Goal: Task Accomplishment & Management: Complete application form

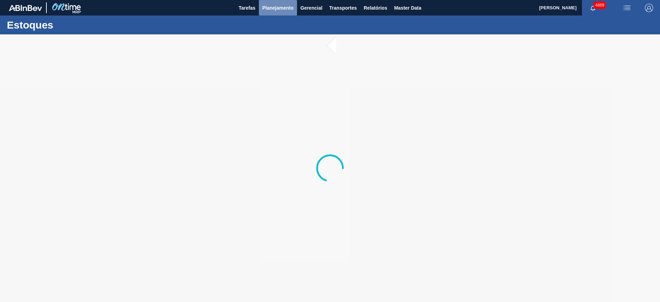
click at [285, 9] on span "Planejamento" at bounding box center [277, 8] width 31 height 8
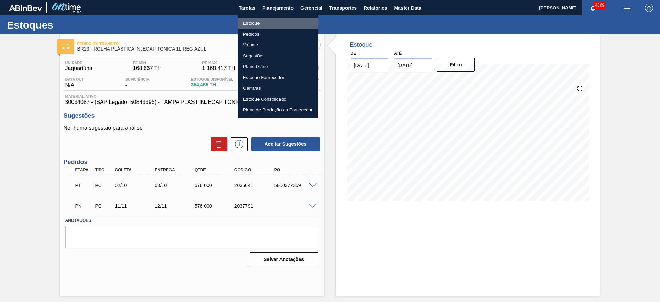
click at [267, 23] on li "Estoque" at bounding box center [278, 23] width 81 height 11
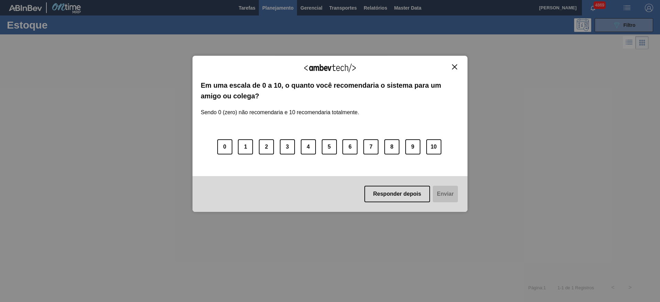
click at [453, 66] on img "Close" at bounding box center [454, 66] width 5 height 5
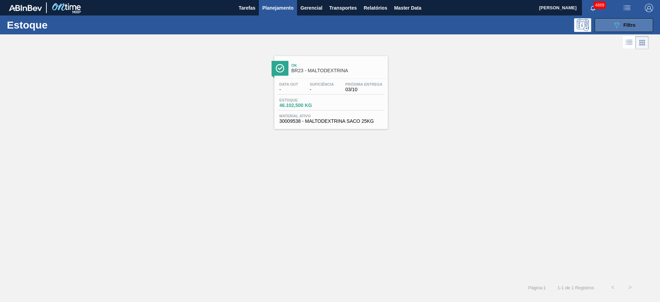
click at [600, 22] on button "089F7B8B-B2A5-4AFE-B5C0-19BA573D28AC Filtro" at bounding box center [624, 25] width 58 height 14
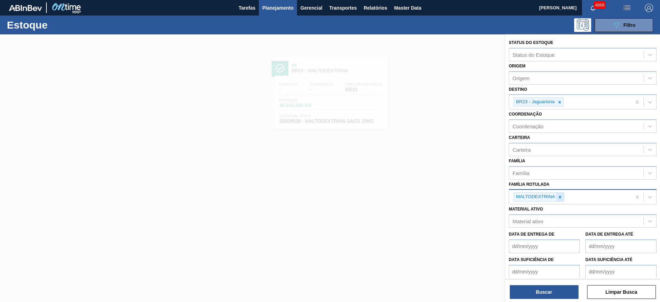
click at [560, 195] on icon at bounding box center [560, 197] width 5 height 5
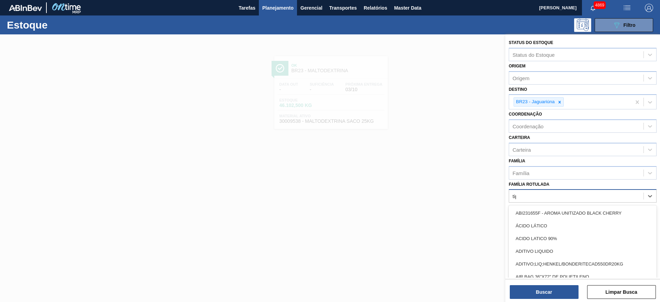
type Rotulada "tipo"
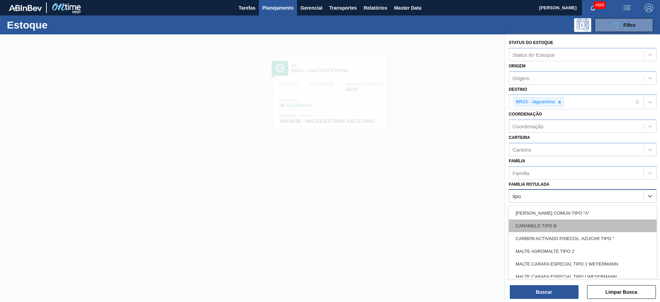
click at [567, 223] on div "CARAMELO TIPO B" at bounding box center [583, 225] width 148 height 13
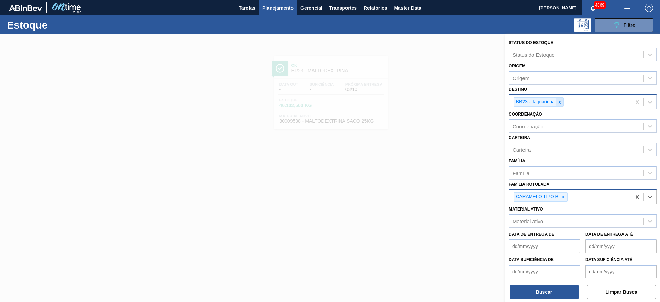
click at [557, 102] on icon at bounding box center [559, 102] width 5 height 5
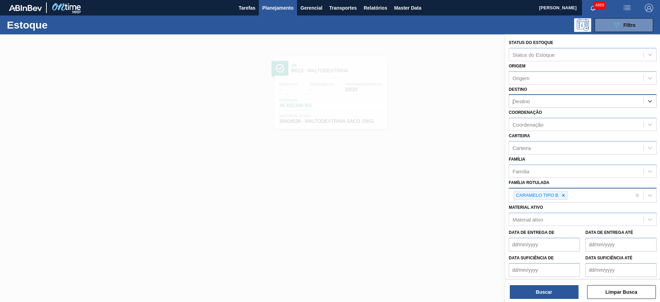
type input "ju"
drag, startPoint x: 542, startPoint y: 99, endPoint x: 515, endPoint y: 106, distance: 28.3
click at [515, 106] on div "Destino" at bounding box center [583, 100] width 148 height 13
click at [566, 292] on button "Buscar" at bounding box center [544, 292] width 69 height 14
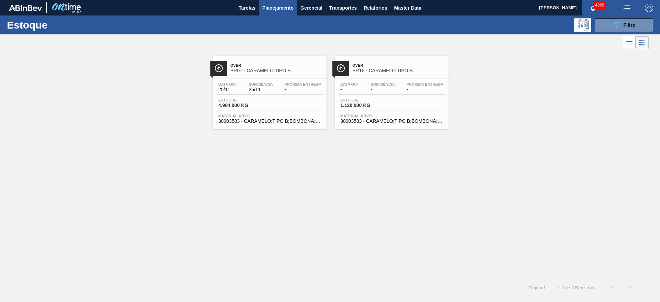
click at [295, 118] on div "Material ativo 30003583 - CARAMELO;TIPO B;BOMBONA;28 KG;;" at bounding box center [270, 119] width 107 height 10
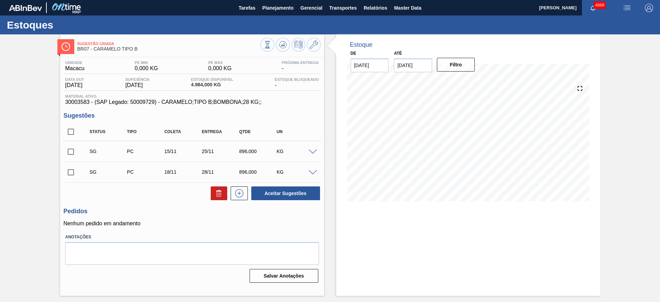
click at [311, 153] on span at bounding box center [313, 152] width 8 height 5
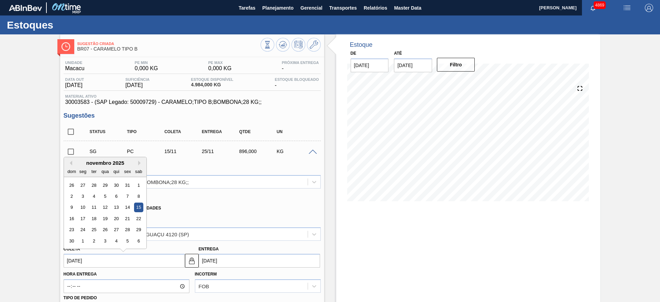
click at [116, 263] on input "[DATE]" at bounding box center [124, 261] width 121 height 14
click at [86, 219] on div "17" at bounding box center [82, 218] width 9 height 9
type input "[DATE]"
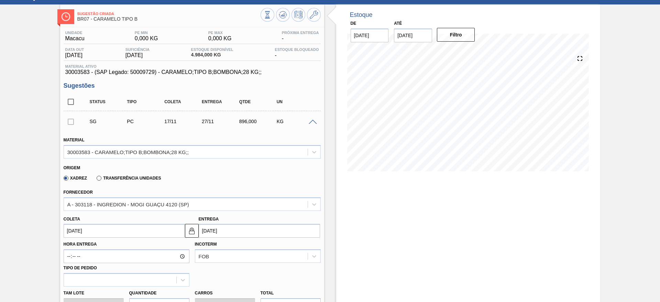
scroll to position [52, 0]
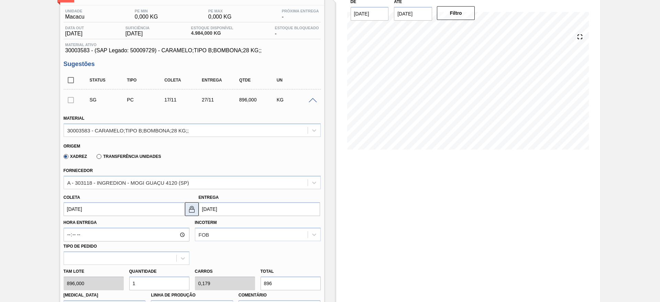
click at [189, 207] on img at bounding box center [192, 209] width 8 height 8
click at [208, 206] on input "[DATE]" at bounding box center [259, 209] width 121 height 14
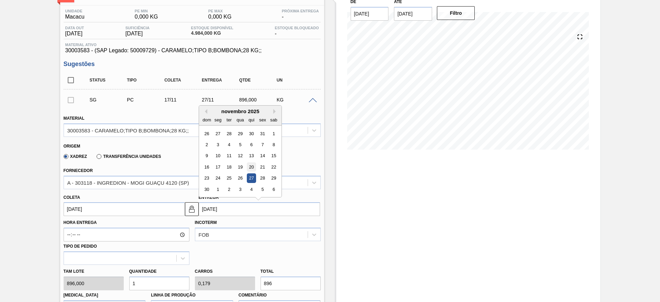
click at [255, 167] on div "20" at bounding box center [250, 166] width 9 height 9
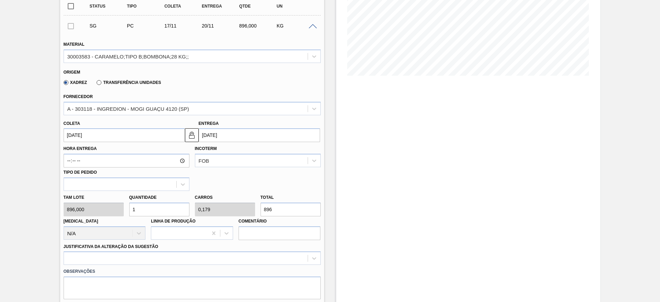
scroll to position [155, 0]
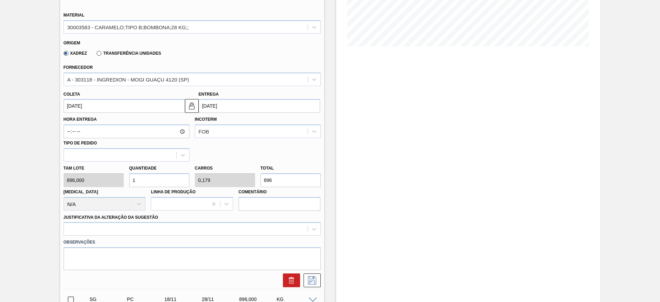
click at [212, 101] on input "[DATE]" at bounding box center [259, 106] width 121 height 14
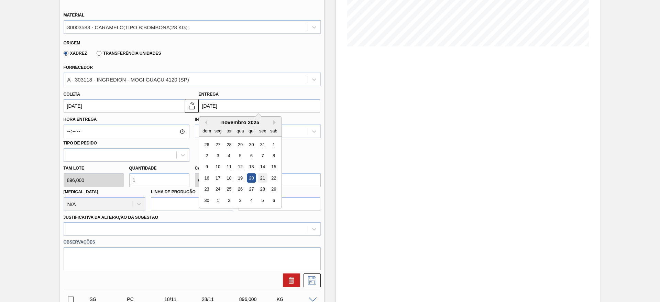
click at [264, 174] on div "21" at bounding box center [262, 177] width 9 height 9
type input "[DATE]"
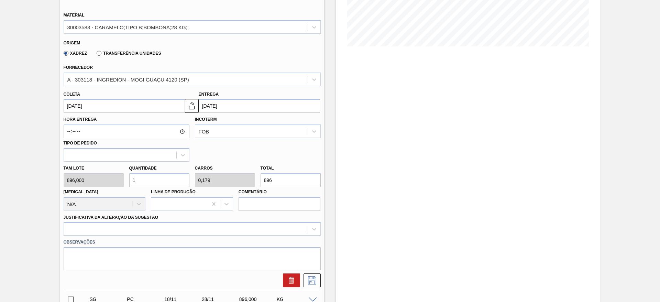
click at [170, 177] on input "1" at bounding box center [159, 180] width 60 height 14
drag, startPoint x: 163, startPoint y: 180, endPoint x: 129, endPoint y: 185, distance: 34.4
click at [129, 185] on input "1" at bounding box center [159, 180] width 60 height 14
click at [248, 185] on div "[PERSON_NAME] 896,000 Quantidade 1 Carros 0,179 Total 896 [MEDICAL_DATA] N/A Li…" at bounding box center [192, 186] width 263 height 49
type input "0,003"
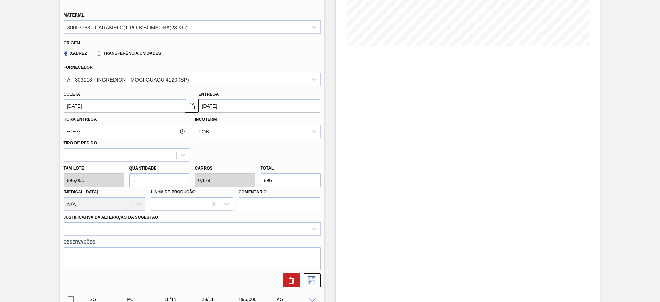
type input "0,001"
type input "3"
type input "0,033"
type input "0,006"
type input "30"
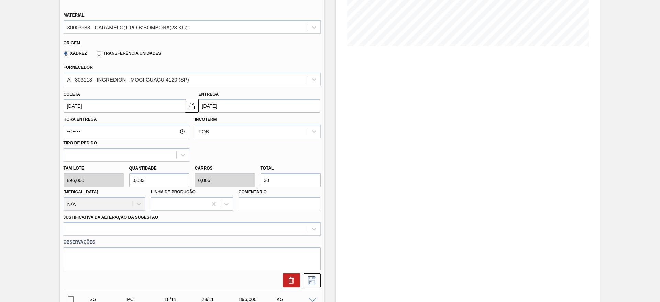
type input "0,335"
type input "0,06"
type input "300"
type input "0,033"
type input "0,006"
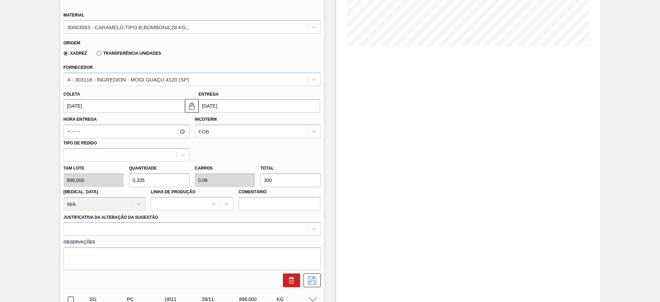
type input "30"
type input "0,337"
type input "0,06"
type input "302"
type input "3,375"
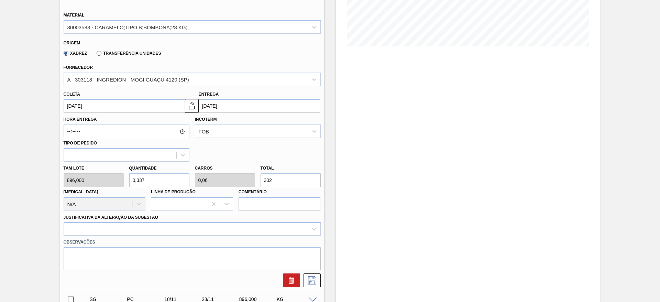
type input "0,605"
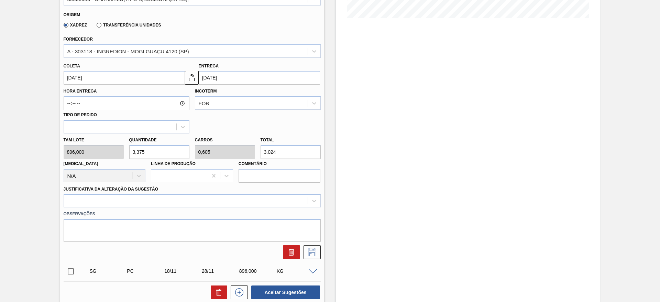
scroll to position [206, 0]
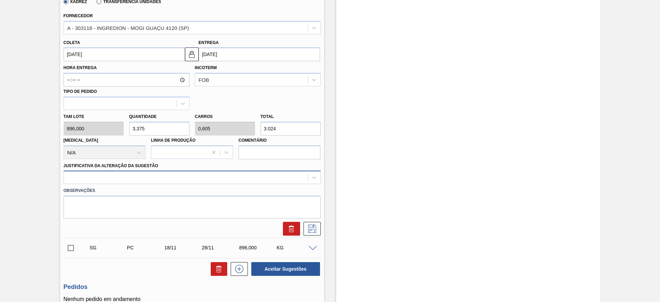
type input "3.024"
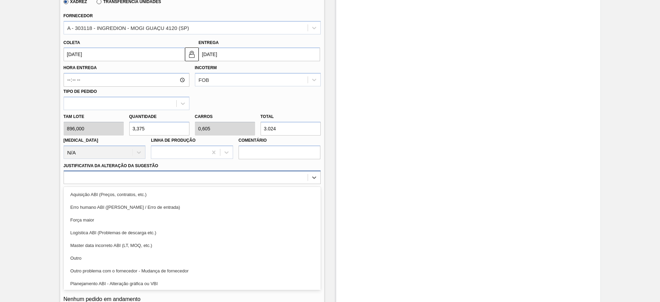
click at [232, 177] on div at bounding box center [186, 178] width 244 height 10
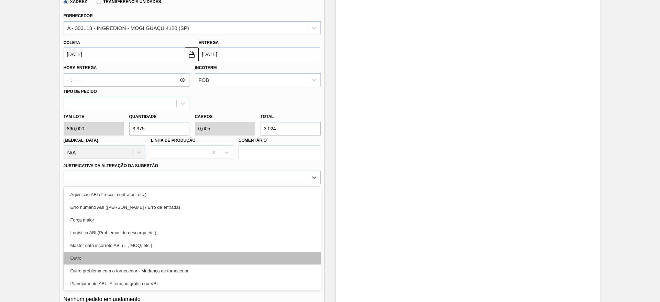
click at [174, 257] on div "Outro" at bounding box center [192, 258] width 257 height 13
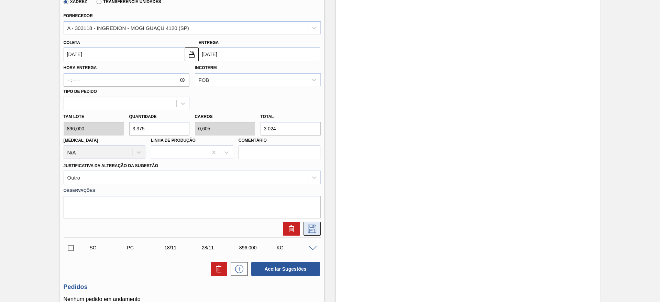
click at [314, 226] on icon at bounding box center [312, 228] width 11 height 8
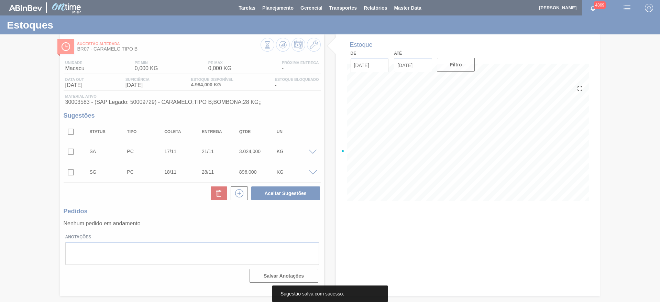
scroll to position [0, 0]
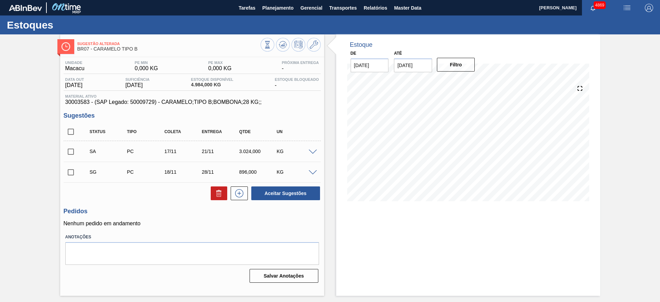
click at [314, 153] on span at bounding box center [313, 152] width 8 height 5
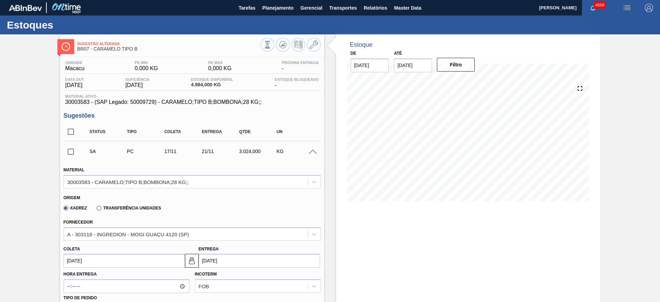
click at [314, 153] on span at bounding box center [313, 152] width 8 height 5
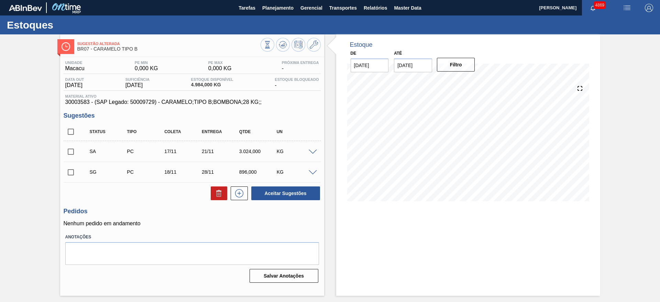
click at [314, 153] on span at bounding box center [313, 152] width 8 height 5
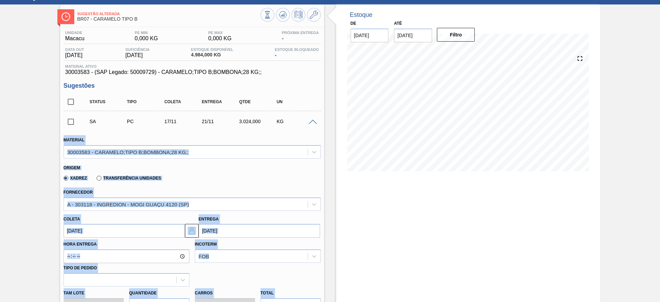
scroll to position [52, 0]
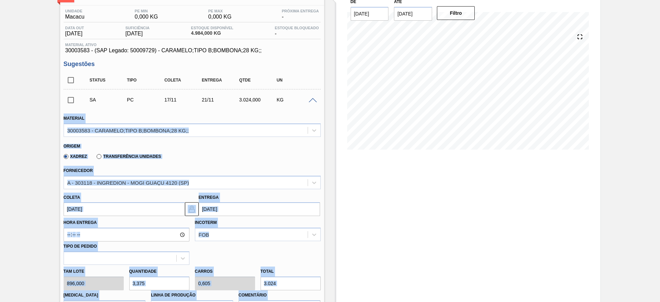
click at [130, 207] on input "[DATE]" at bounding box center [124, 209] width 121 height 14
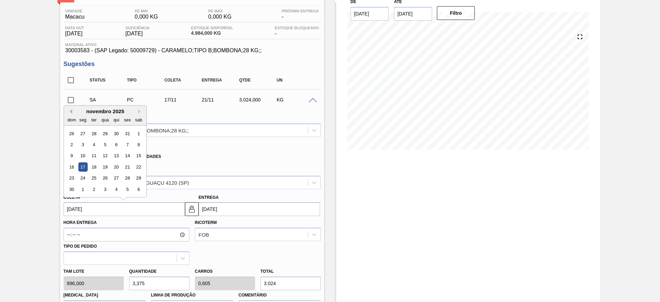
click at [70, 110] on button "Previous Month" at bounding box center [69, 111] width 5 height 5
click at [84, 153] on div "13" at bounding box center [82, 155] width 9 height 9
type input "[DATE]"
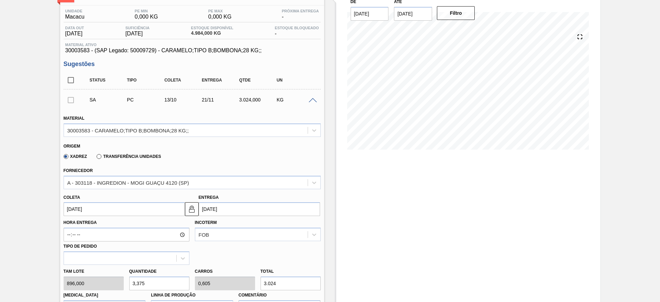
click at [213, 211] on input "[DATE]" at bounding box center [259, 209] width 121 height 14
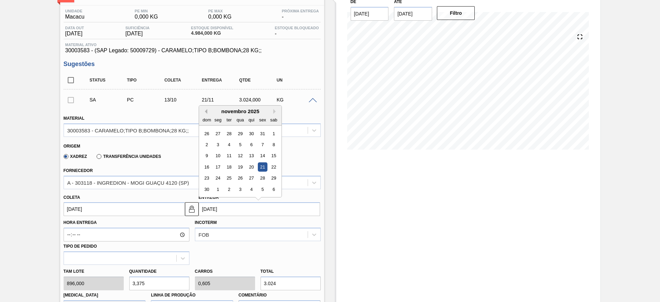
click at [205, 110] on button "Previous Month" at bounding box center [204, 111] width 5 height 5
click at [261, 156] on div "17" at bounding box center [262, 155] width 9 height 9
type input "[DATE]"
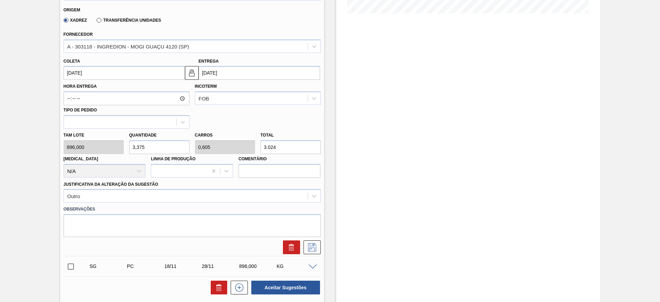
scroll to position [206, 0]
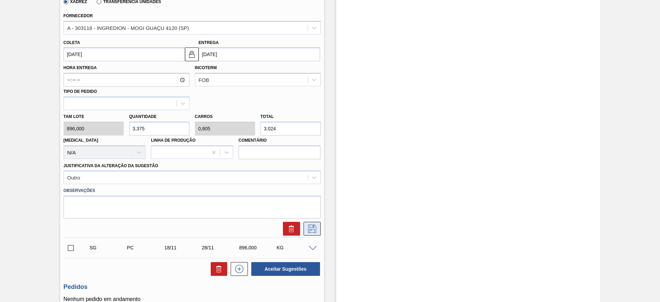
click at [318, 224] on button at bounding box center [312, 229] width 17 height 14
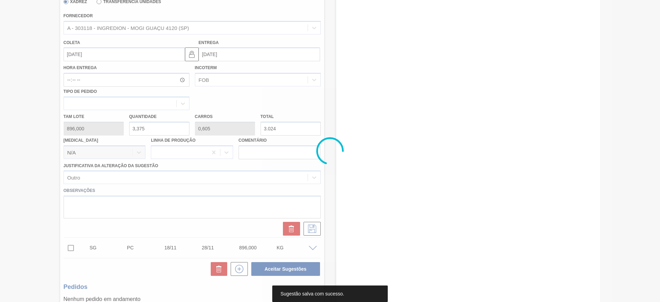
scroll to position [0, 0]
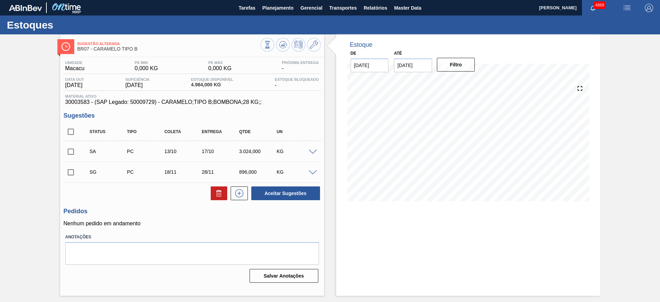
click at [75, 151] on input "checkbox" at bounding box center [71, 151] width 14 height 14
click at [283, 190] on button "Aceitar Sugestões" at bounding box center [285, 193] width 69 height 14
checkbox input "false"
